Goal: Information Seeking & Learning: Learn about a topic

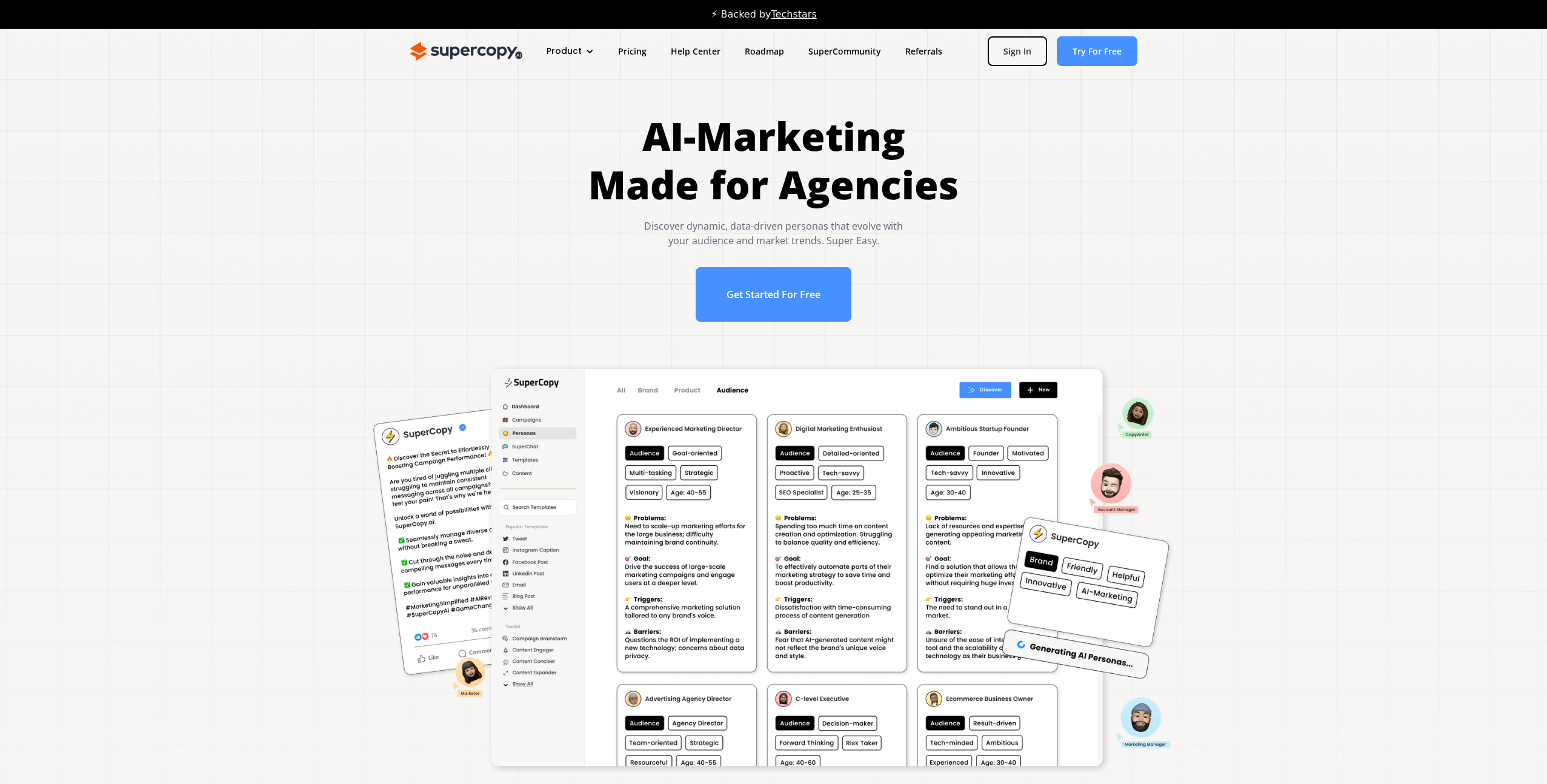
click at [569, 54] on div "Product" at bounding box center [564, 51] width 35 height 13
click at [574, 104] on link "Features" at bounding box center [593, 113] width 97 height 22
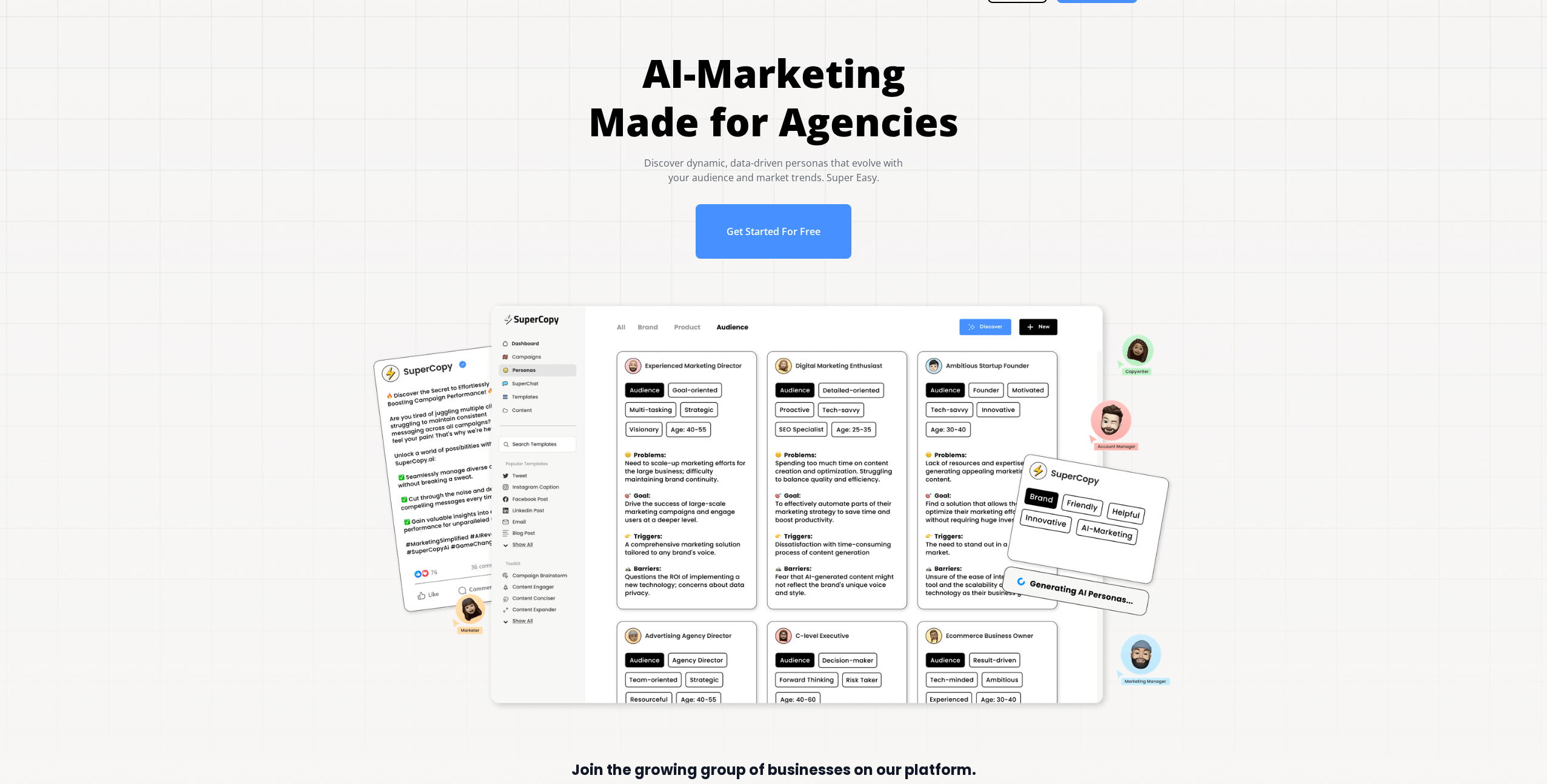
scroll to position [36, 0]
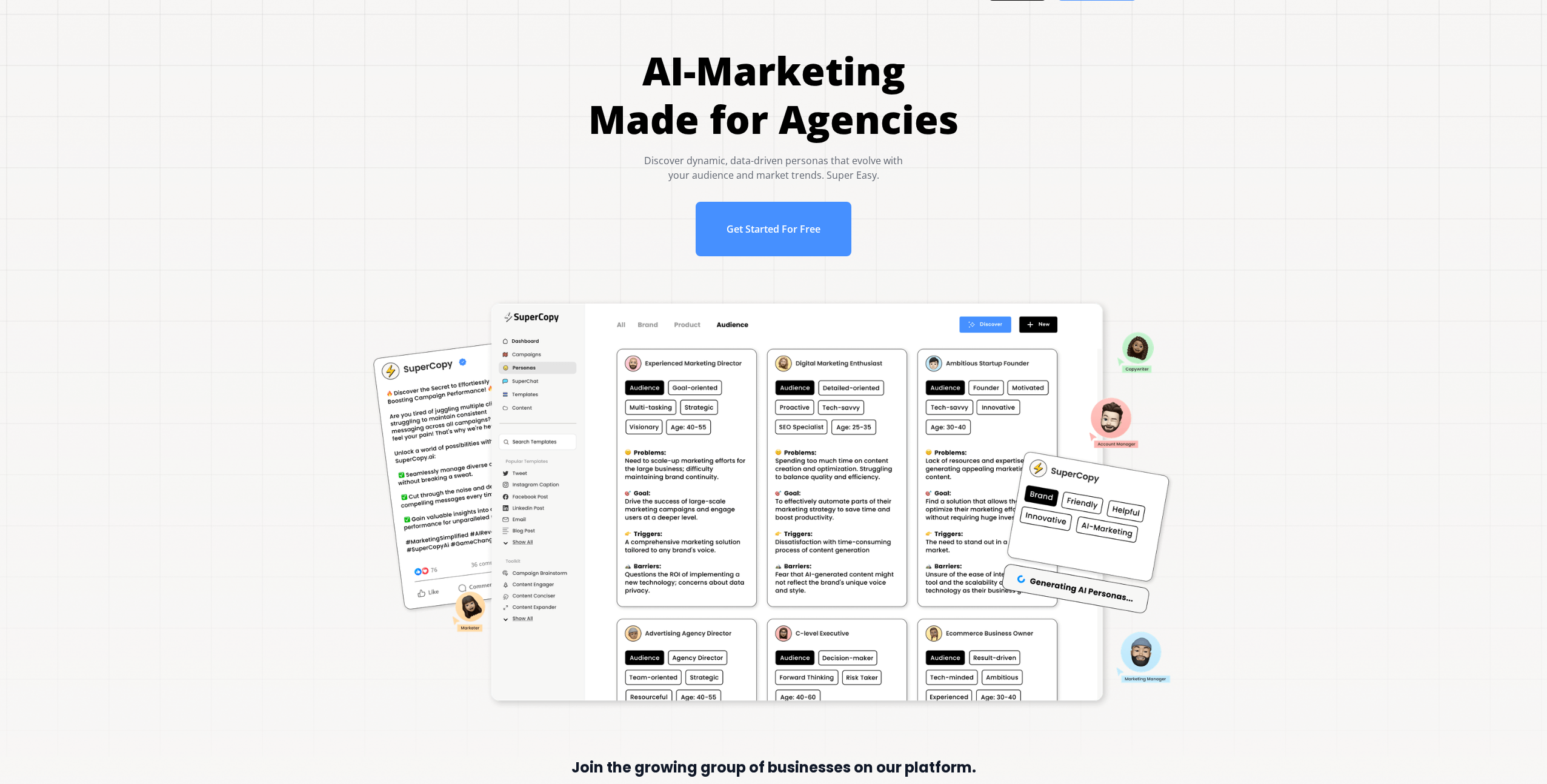
click at [869, 427] on img at bounding box center [774, 504] width 807 height 413
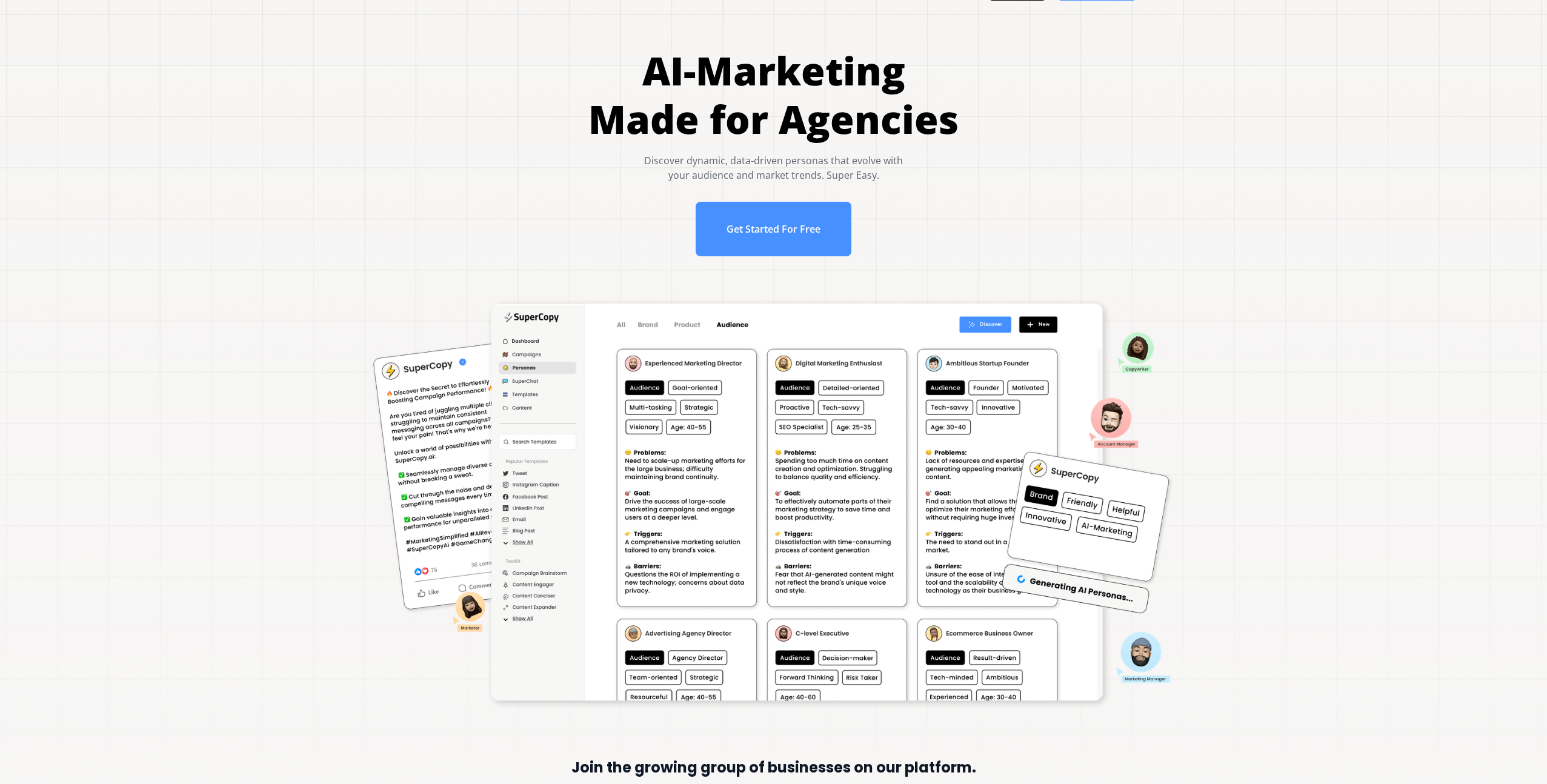
click at [869, 427] on img at bounding box center [774, 504] width 807 height 413
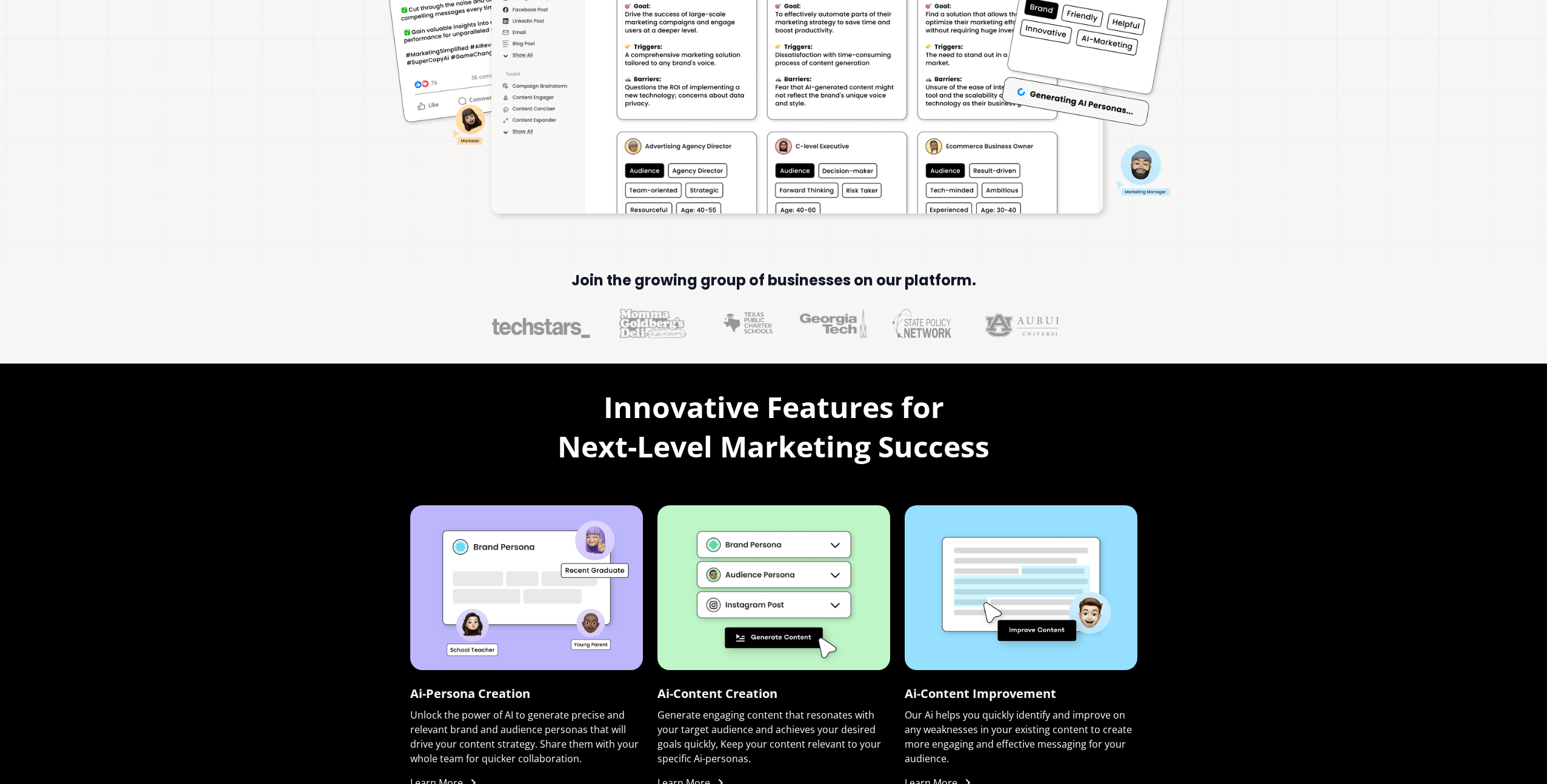
scroll to position [0, 0]
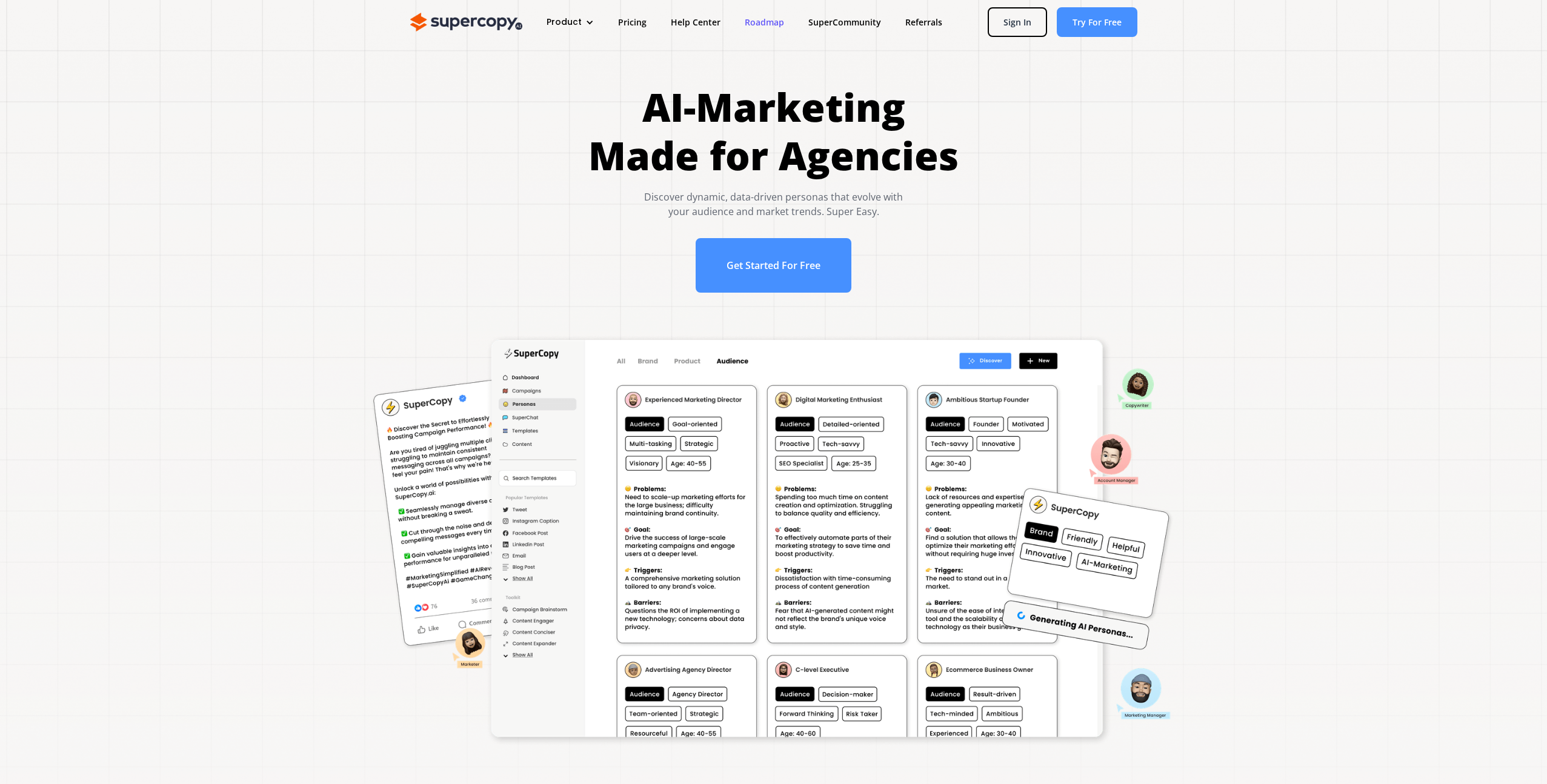
click at [758, 23] on link "Roadmap" at bounding box center [764, 22] width 63 height 22
click at [561, 23] on div "Product" at bounding box center [564, 22] width 35 height 13
click at [575, 65] on link "Overview" at bounding box center [593, 61] width 97 height 22
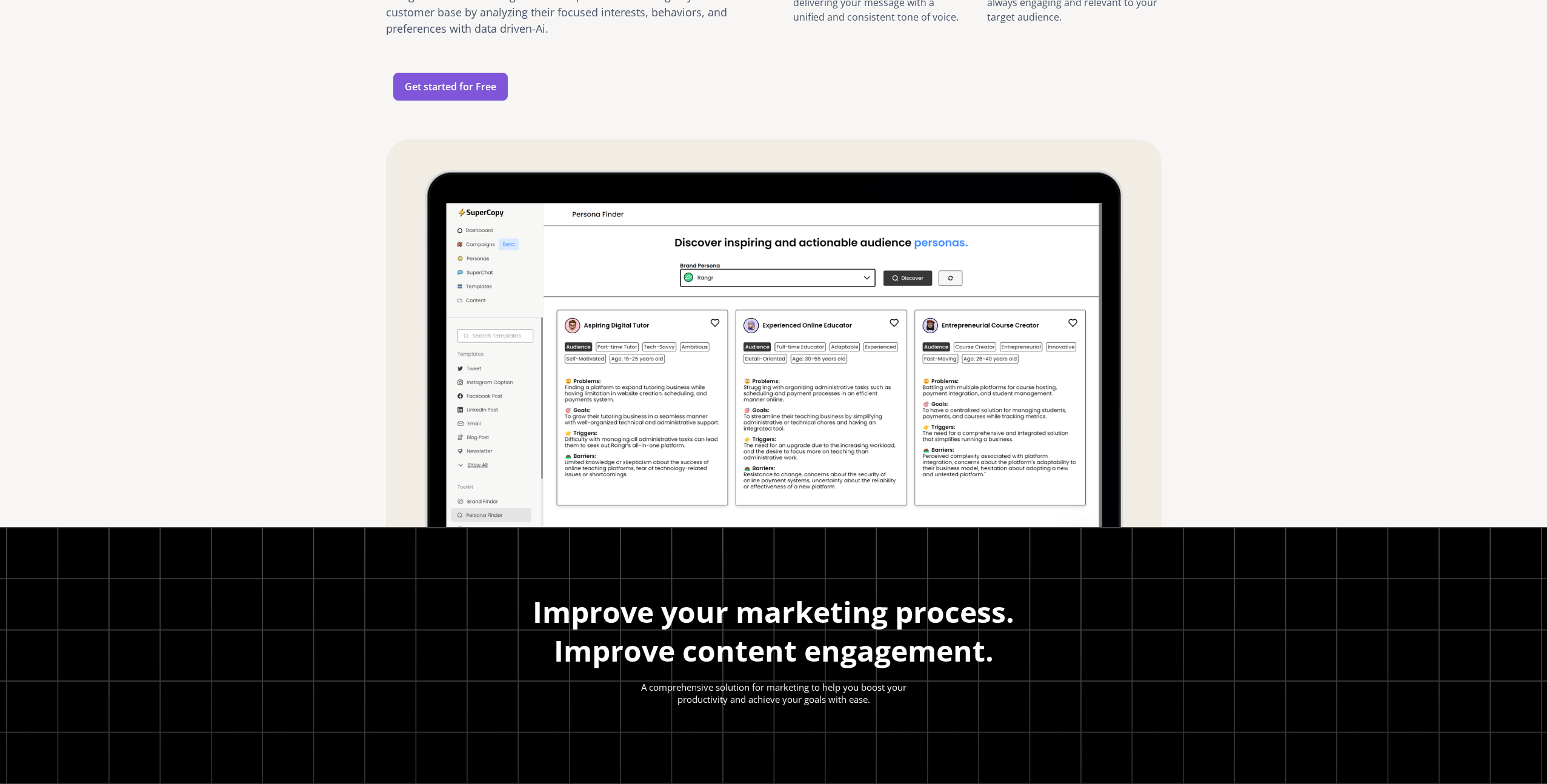
scroll to position [1629, 0]
